Goal: Transaction & Acquisition: Obtain resource

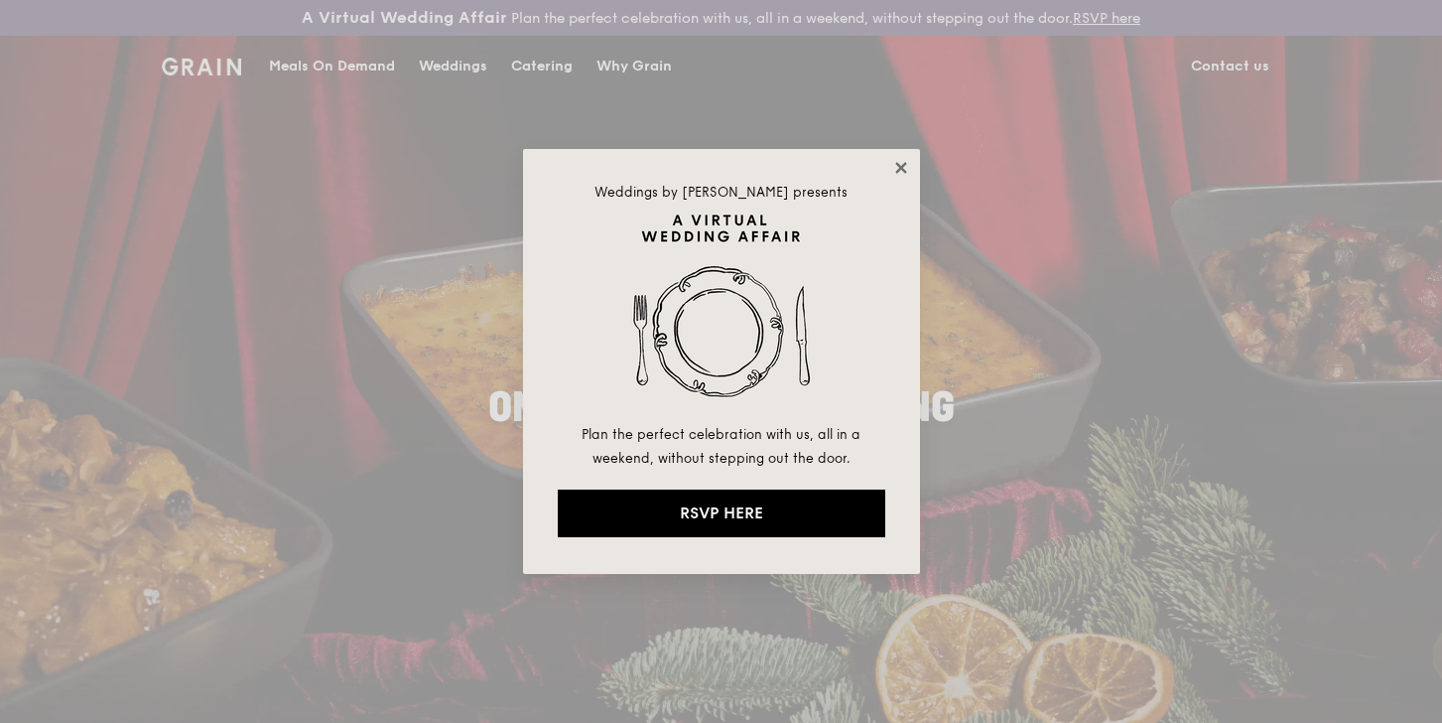
click at [903, 163] on icon at bounding box center [900, 167] width 11 height 11
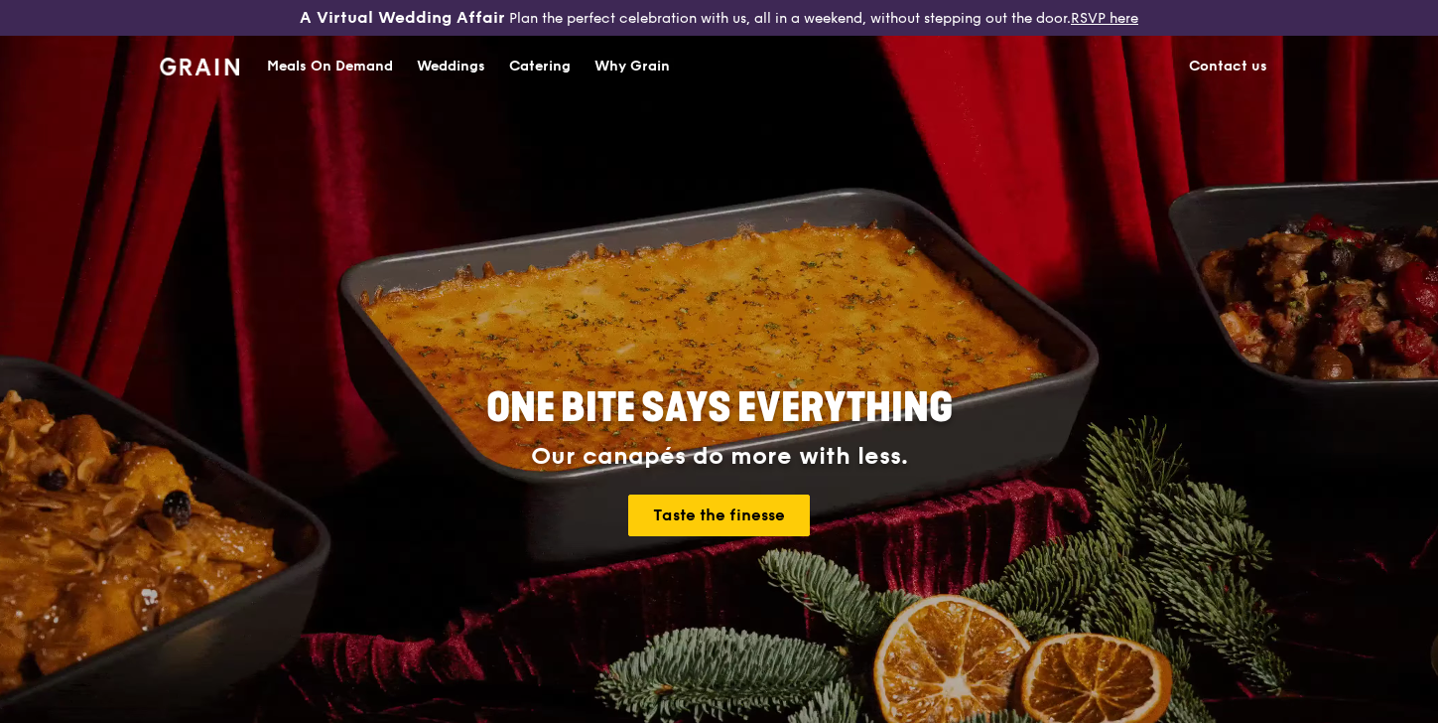
click at [626, 64] on div "Why Grain" at bounding box center [632, 67] width 75 height 60
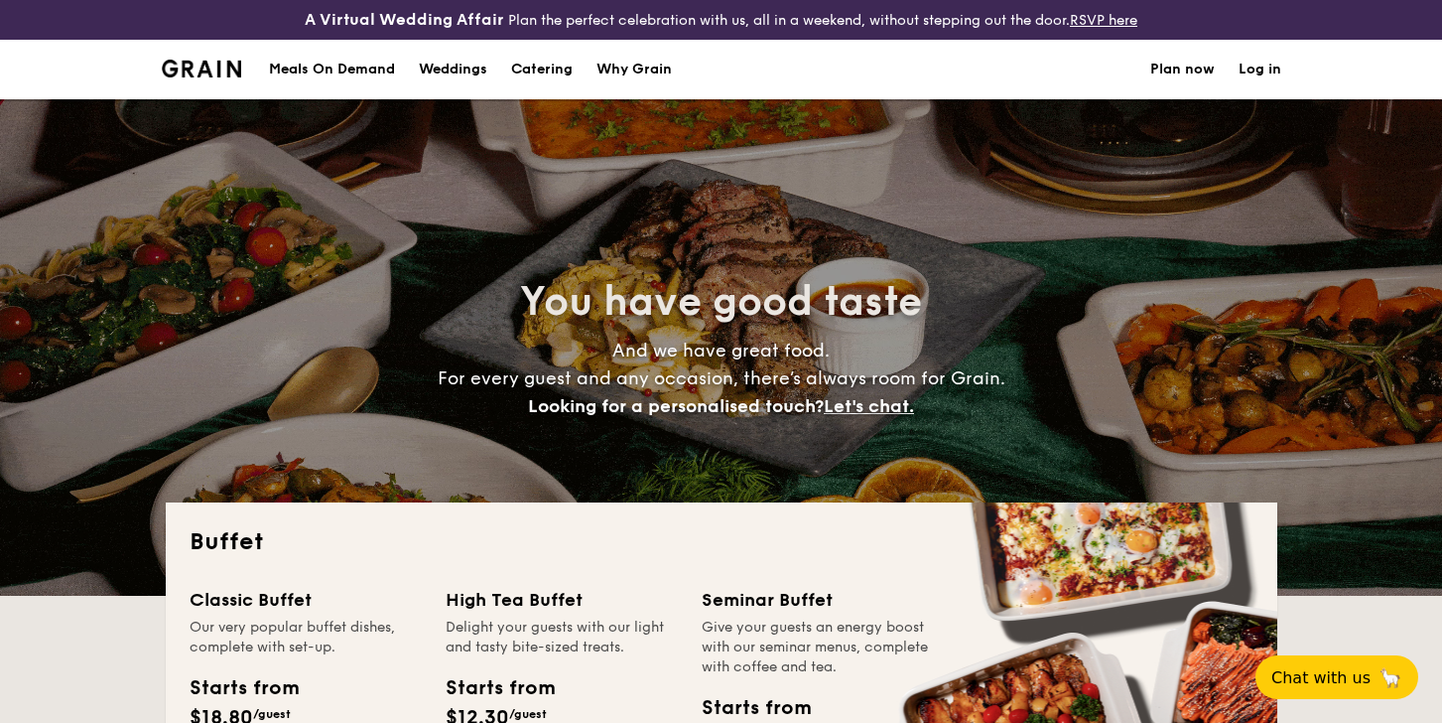
select select
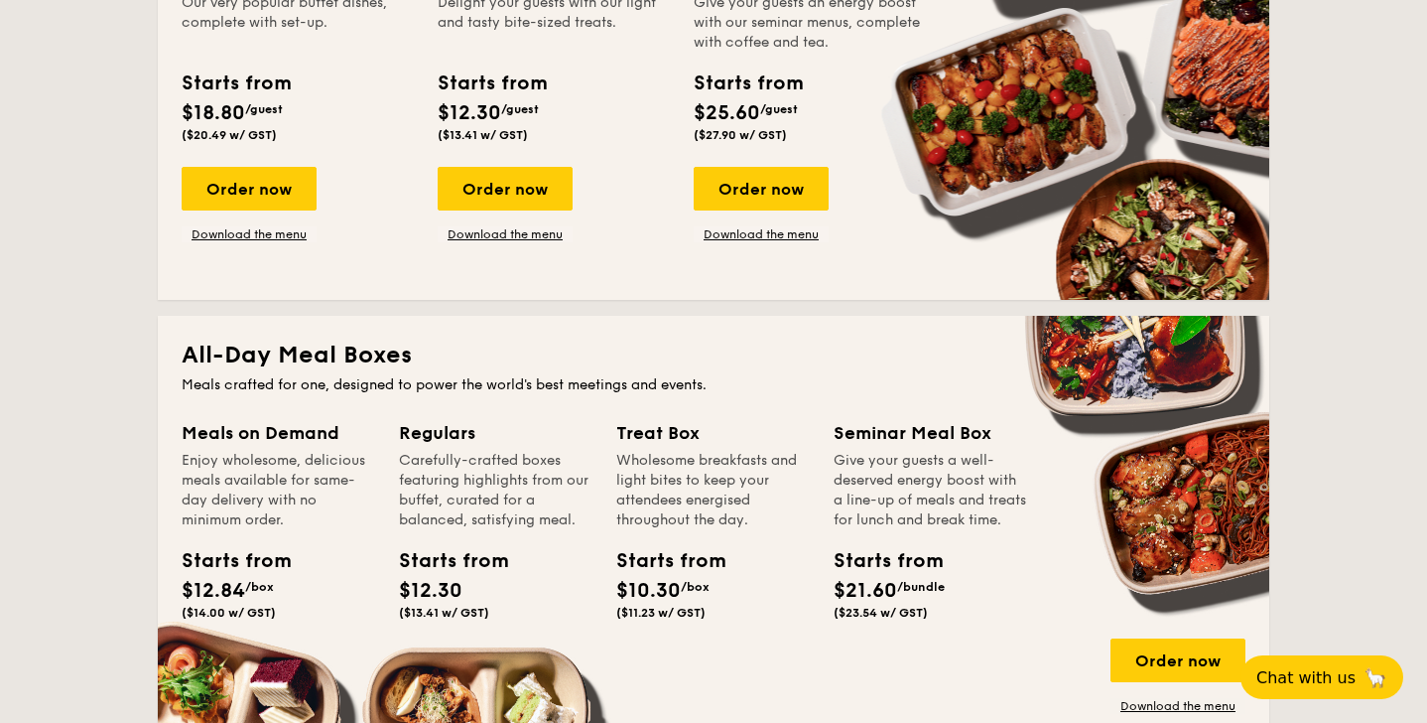
scroll to position [656, 0]
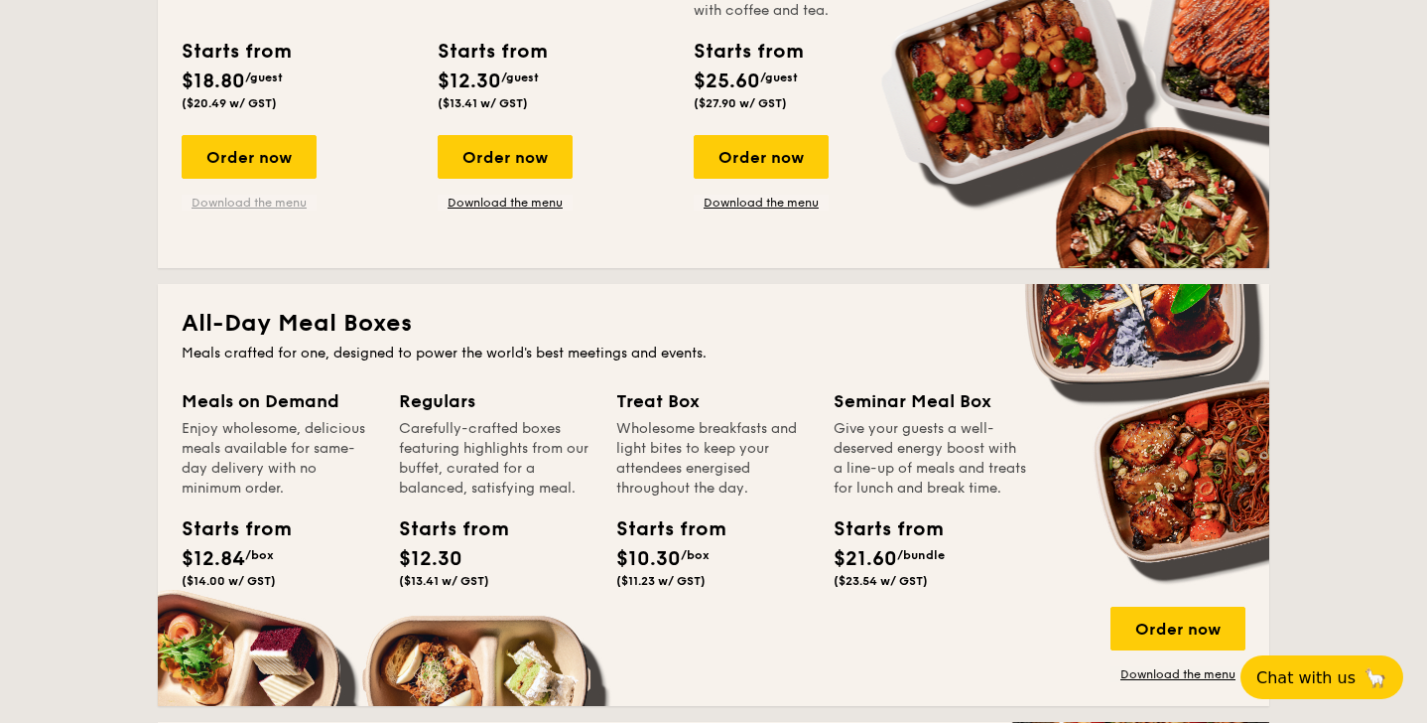
click at [276, 206] on link "Download the menu" at bounding box center [249, 203] width 135 height 16
